Goal: Information Seeking & Learning: Learn about a topic

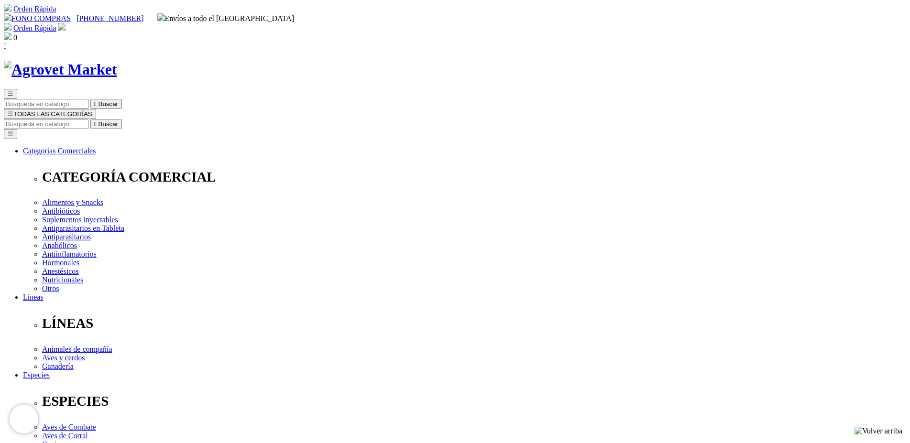
click at [13, 110] on span "☰" at bounding box center [11, 113] width 6 height 7
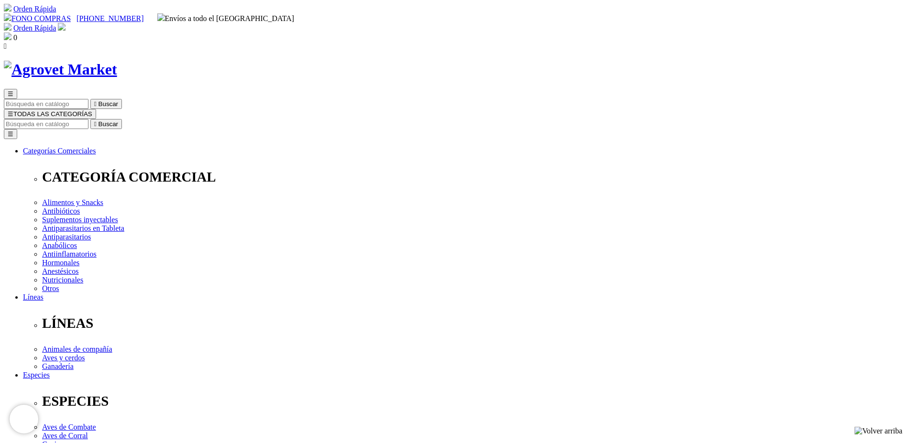
click at [13, 110] on span "☰" at bounding box center [11, 113] width 6 height 7
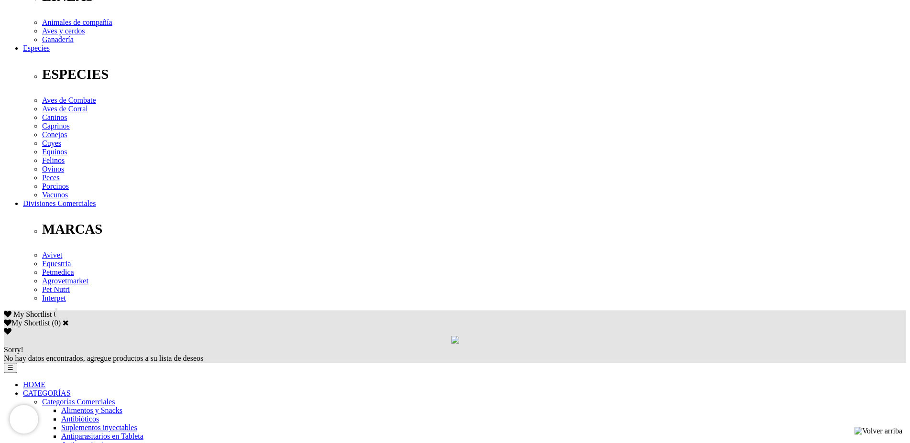
scroll to position [341, 0]
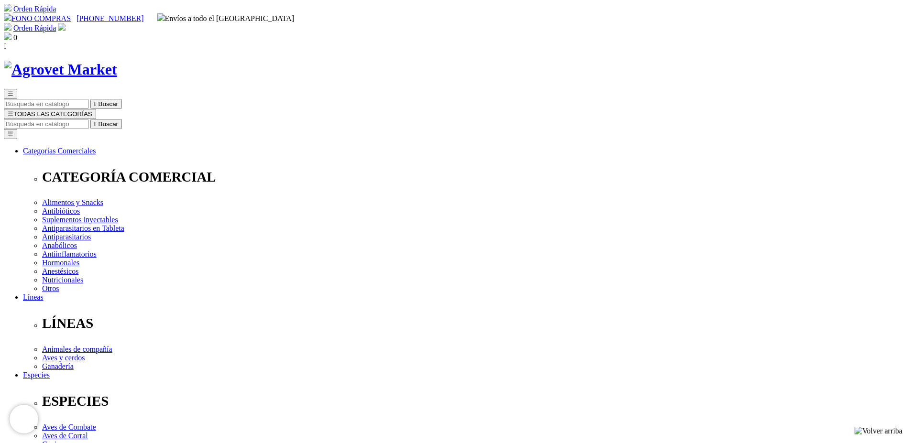
scroll to position [341, 0]
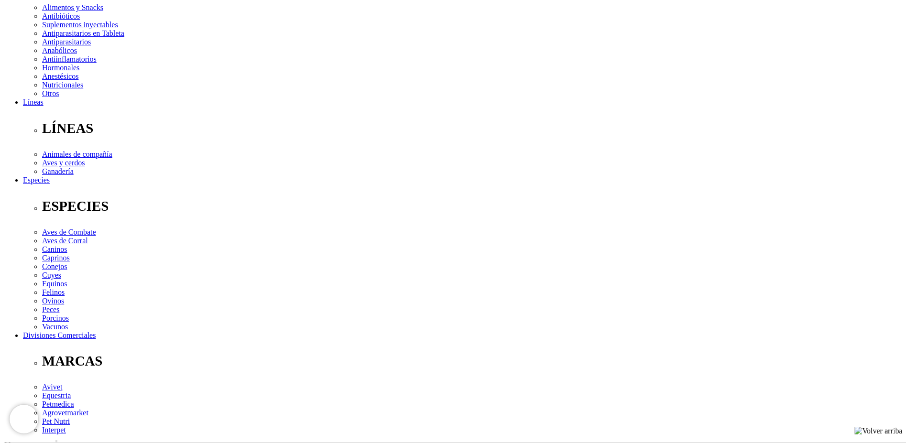
scroll to position [244, 0]
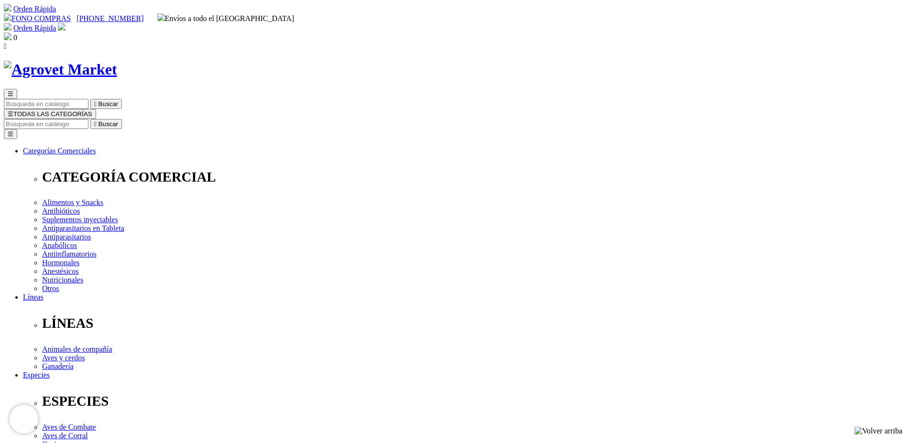
scroll to position [244, 0]
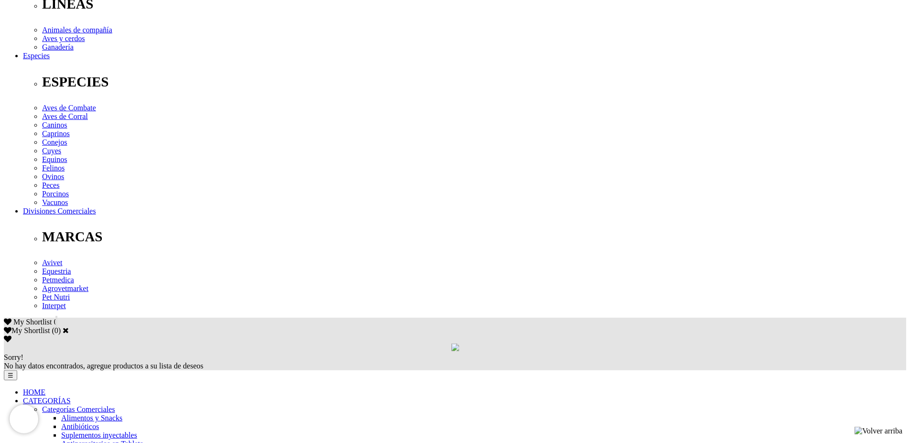
scroll to position [341, 0]
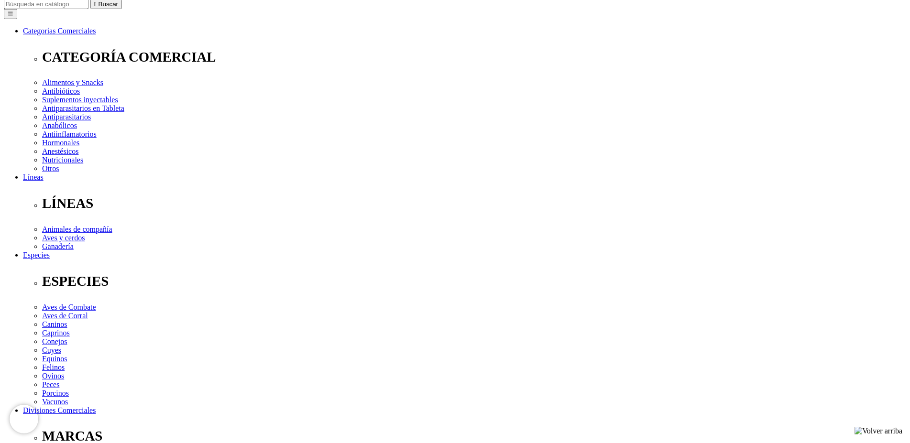
scroll to position [146, 0]
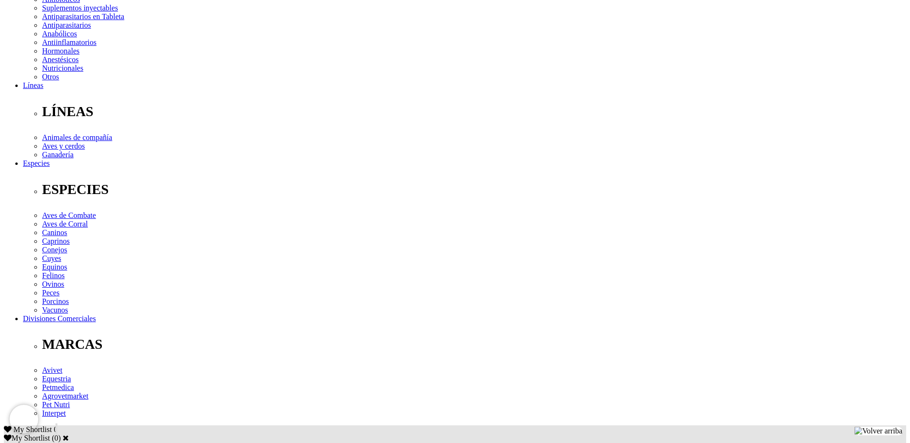
scroll to position [195, 0]
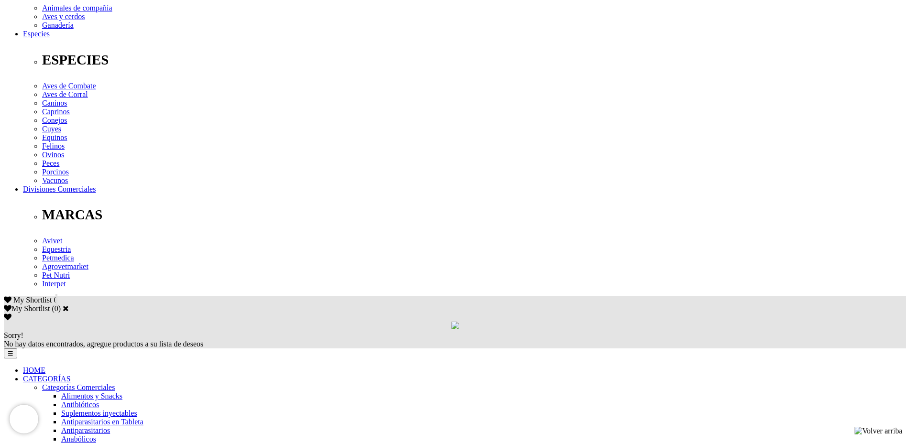
scroll to position [341, 0]
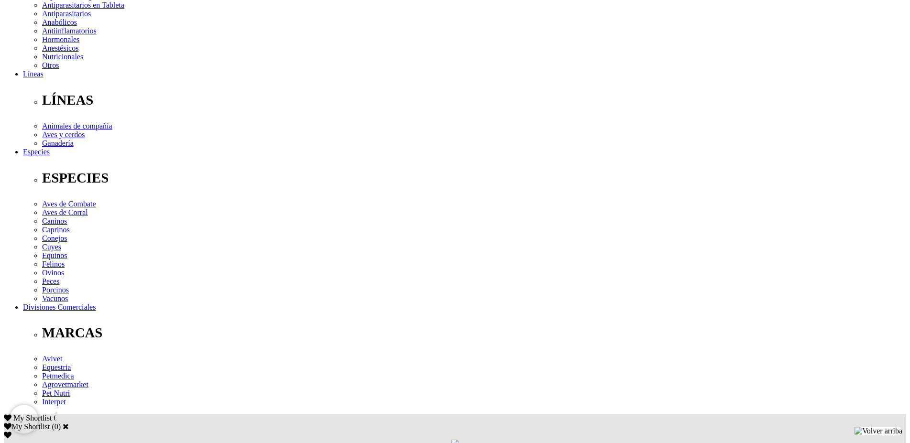
scroll to position [390, 0]
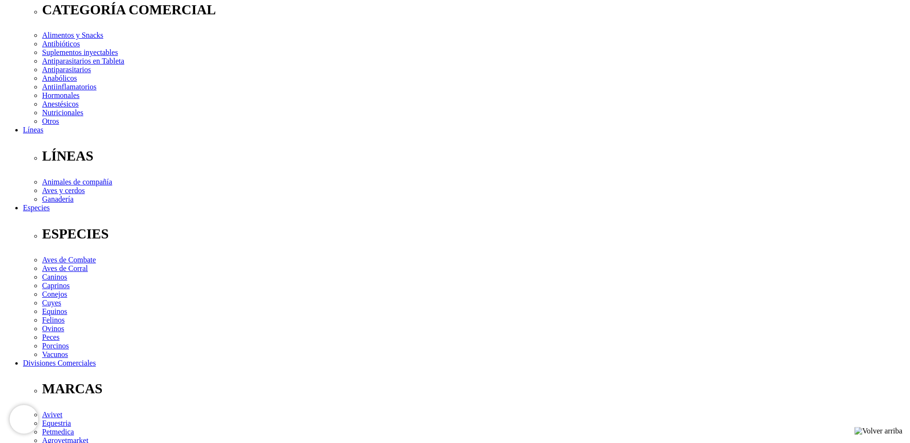
scroll to position [293, 0]
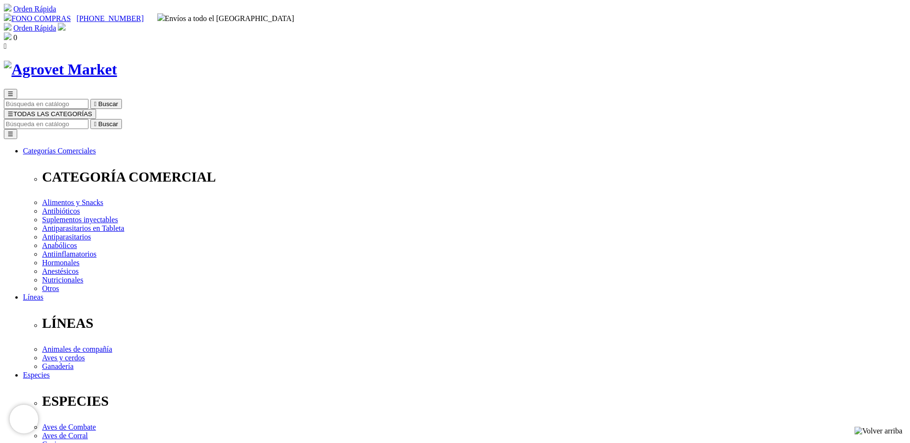
scroll to position [390, 0]
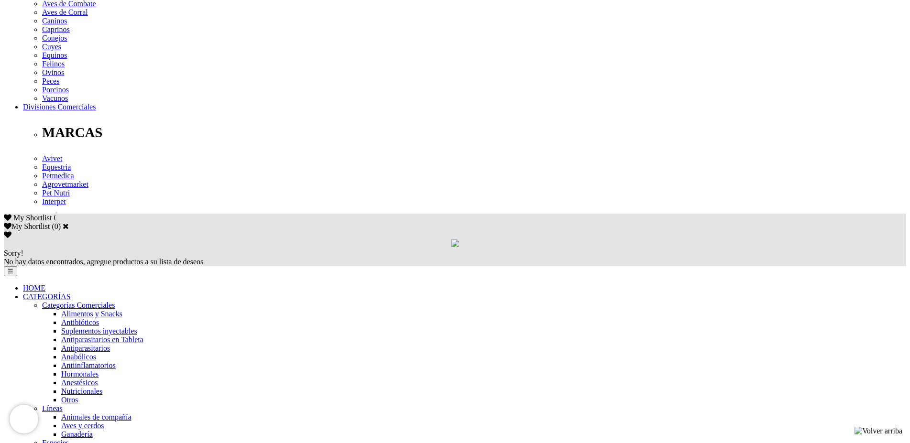
scroll to position [439, 0]
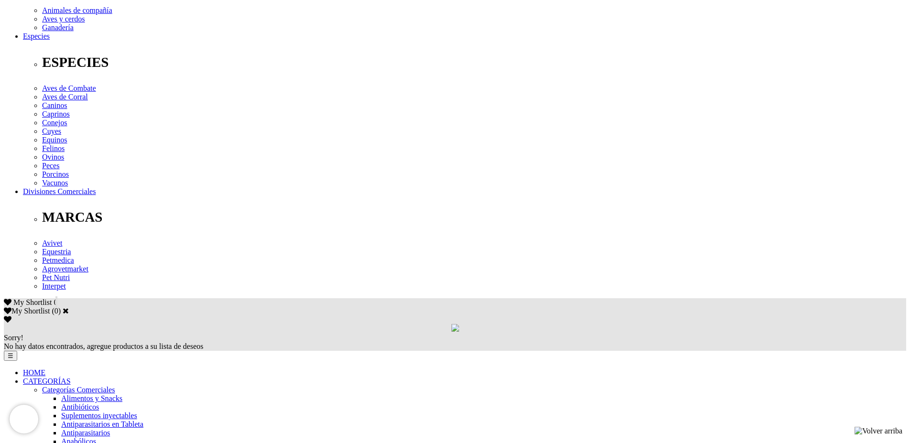
scroll to position [439, 0]
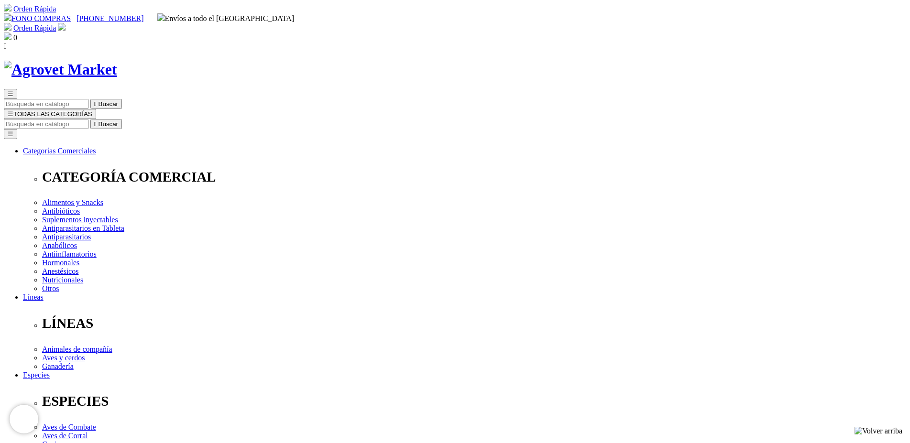
scroll to position [390, 0]
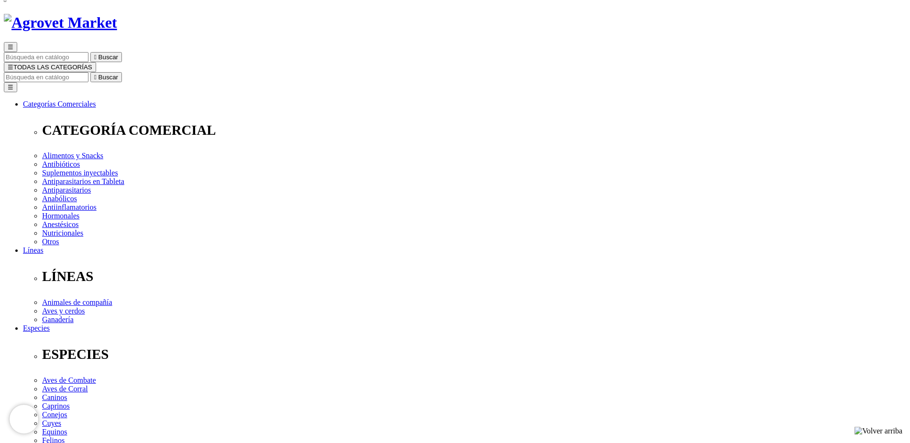
scroll to position [195, 0]
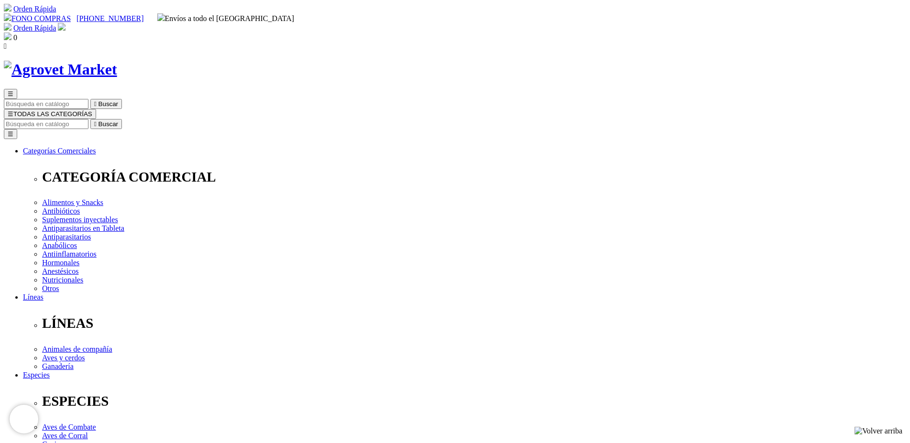
scroll to position [276, 0]
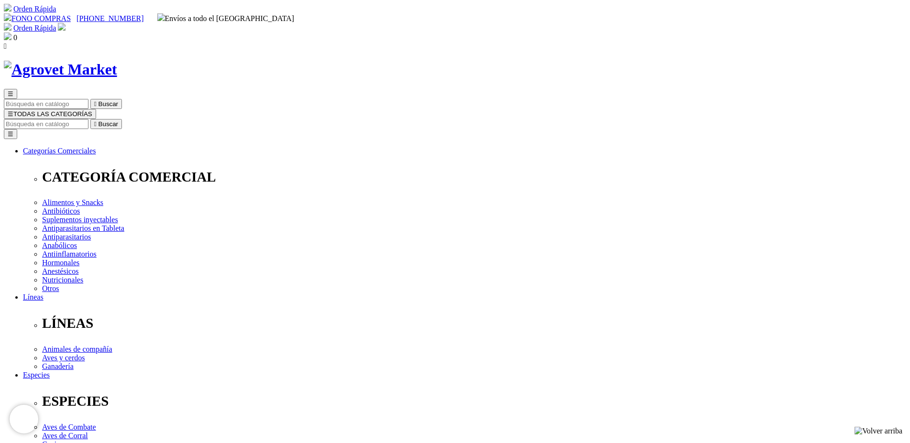
scroll to position [195, 0]
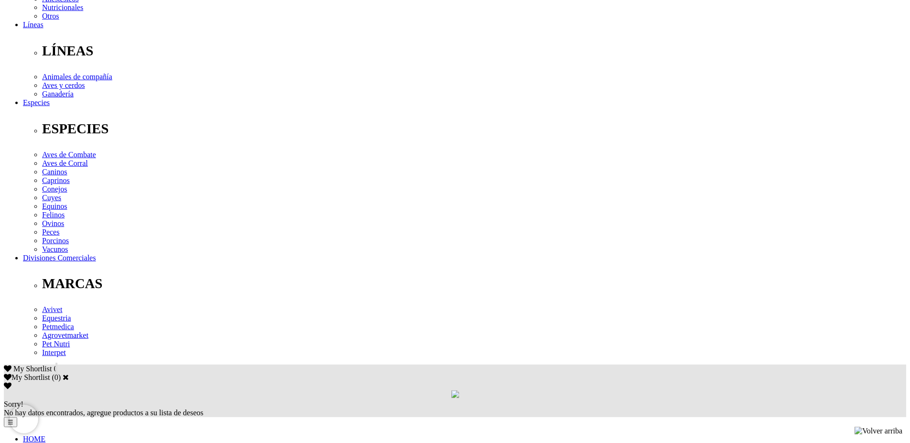
scroll to position [293, 0]
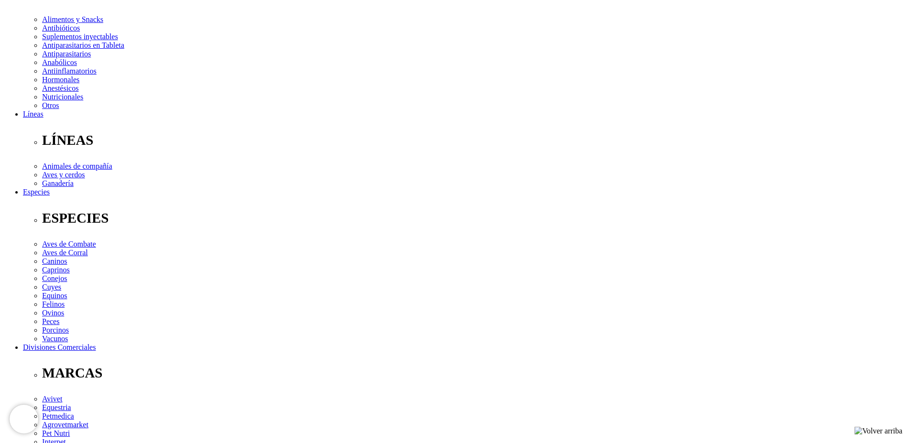
scroll to position [37, 0]
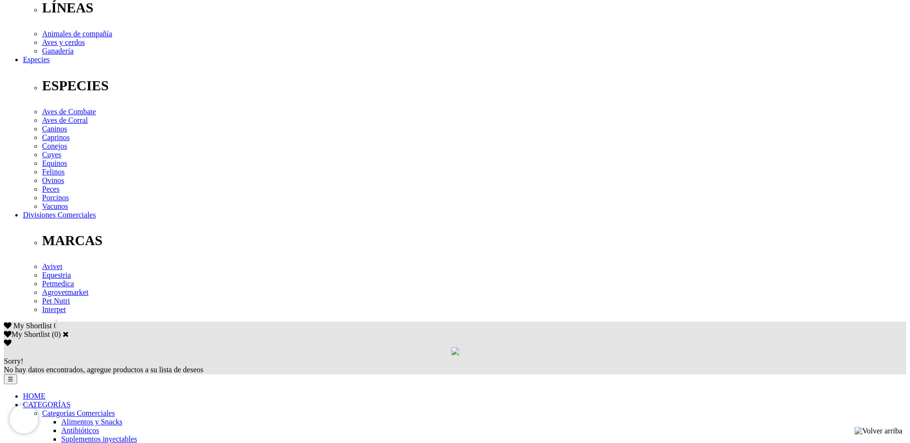
scroll to position [341, 0]
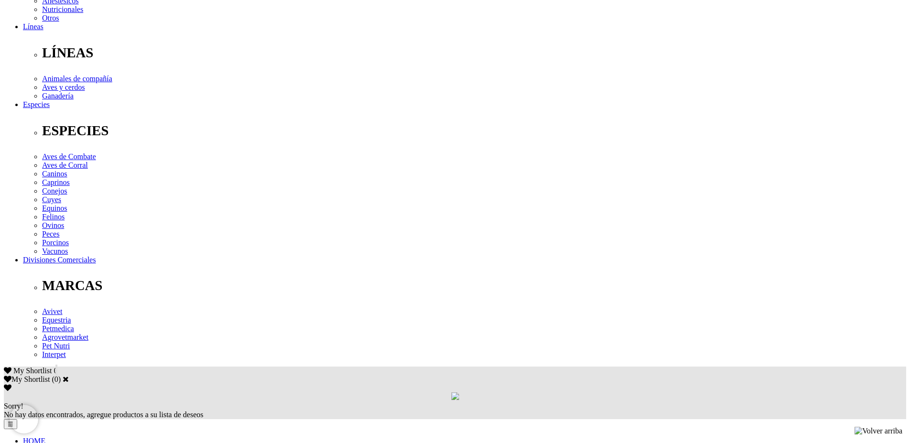
scroll to position [293, 0]
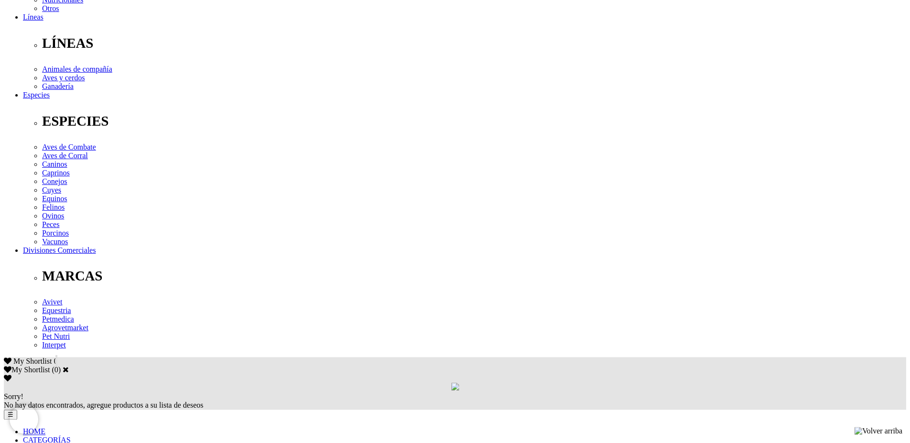
scroll to position [341, 0]
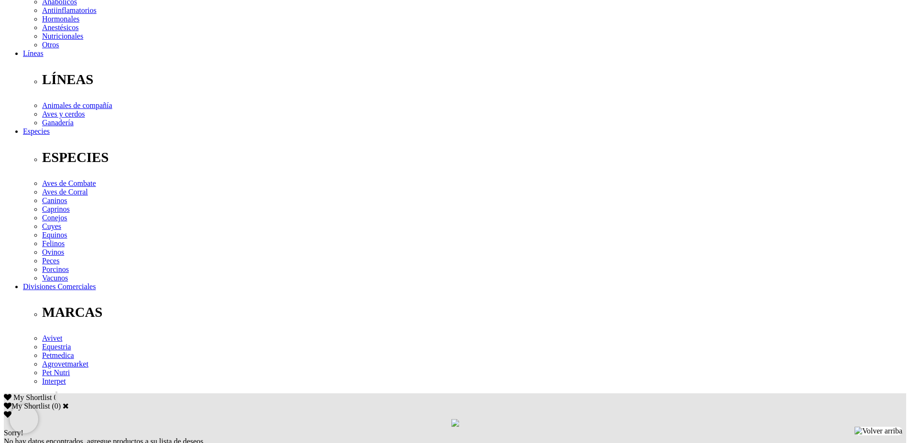
scroll to position [439, 0]
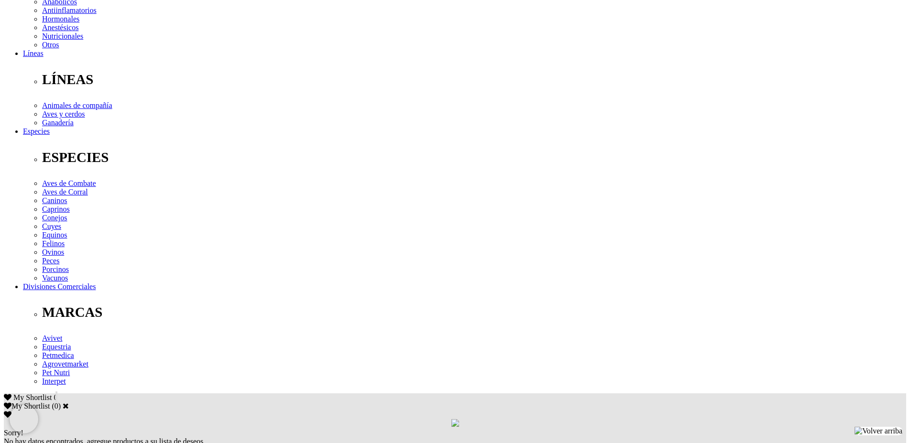
scroll to position [439, 0]
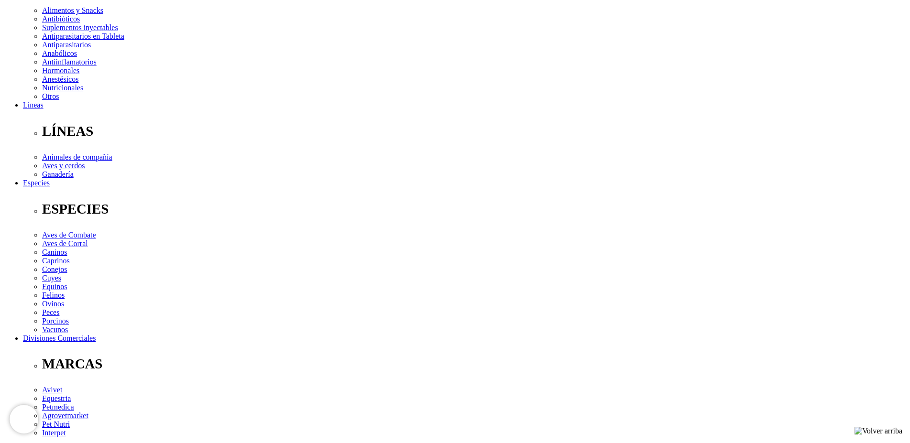
scroll to position [49, 0]
